Goal: Task Accomplishment & Management: Manage account settings

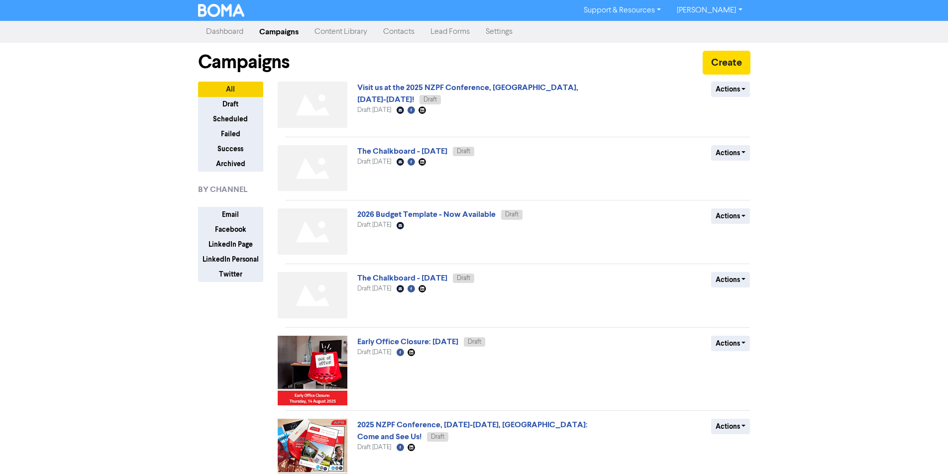
click at [712, 6] on link "[PERSON_NAME]" at bounding box center [709, 10] width 81 height 16
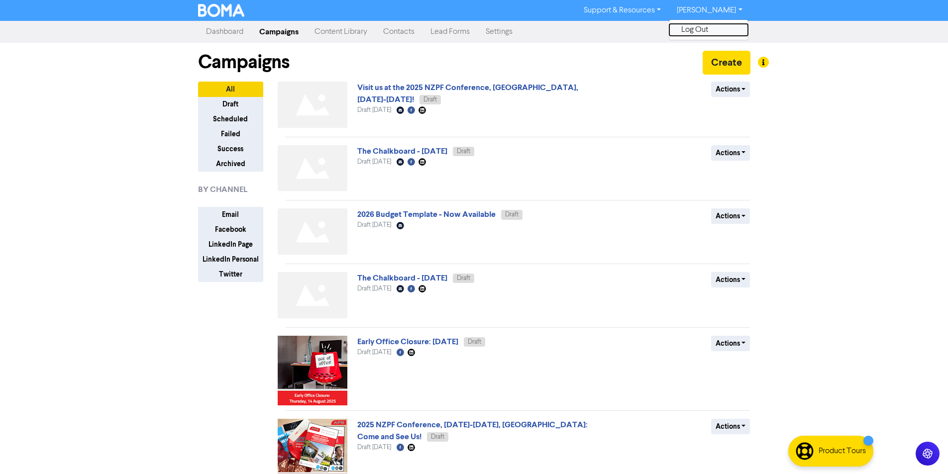
click at [723, 24] on button "Log Out" at bounding box center [709, 30] width 79 height 12
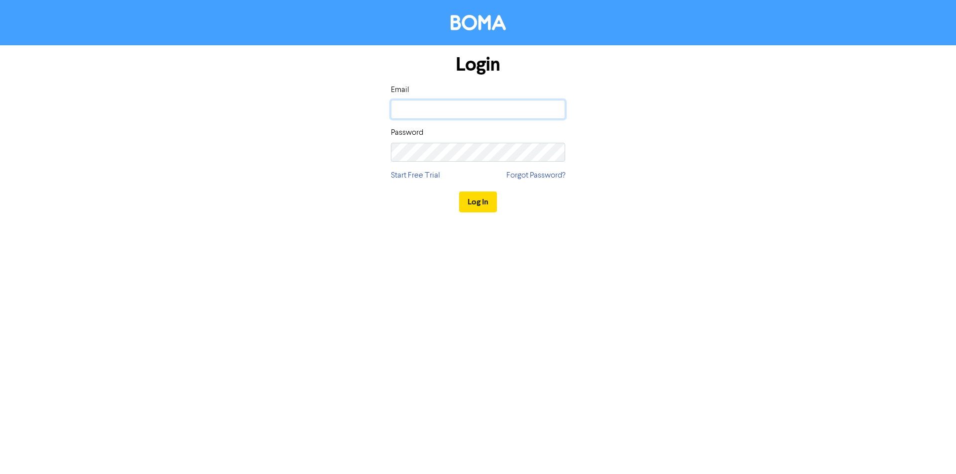
drag, startPoint x: 509, startPoint y: 109, endPoint x: 496, endPoint y: 110, distance: 13.5
click at [509, 109] on input "email" at bounding box center [478, 109] width 174 height 19
type input "[EMAIL_ADDRESS][DOMAIN_NAME]"
click at [459, 192] on button "Log In" at bounding box center [478, 202] width 38 height 21
